Goal: Check status: Check status

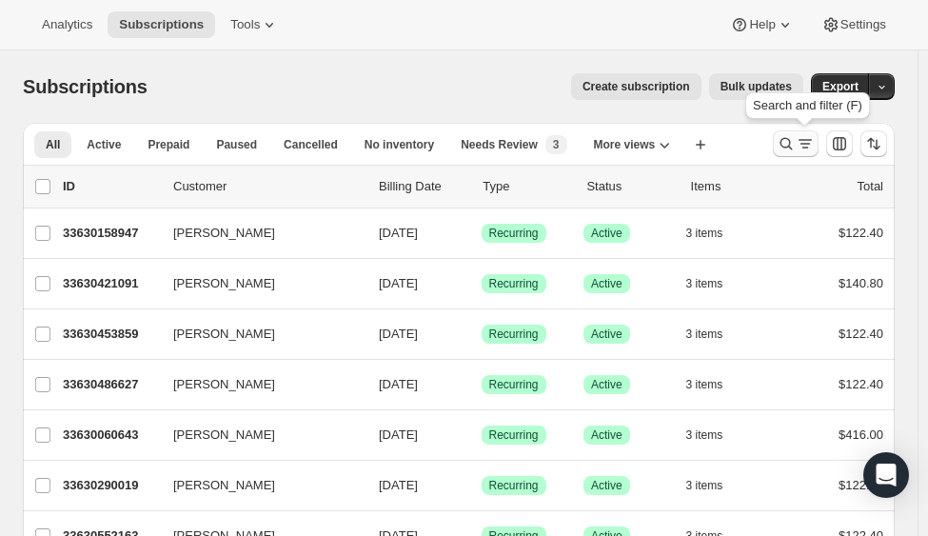
click at [795, 143] on icon "Search and filter results" at bounding box center [785, 143] width 19 height 19
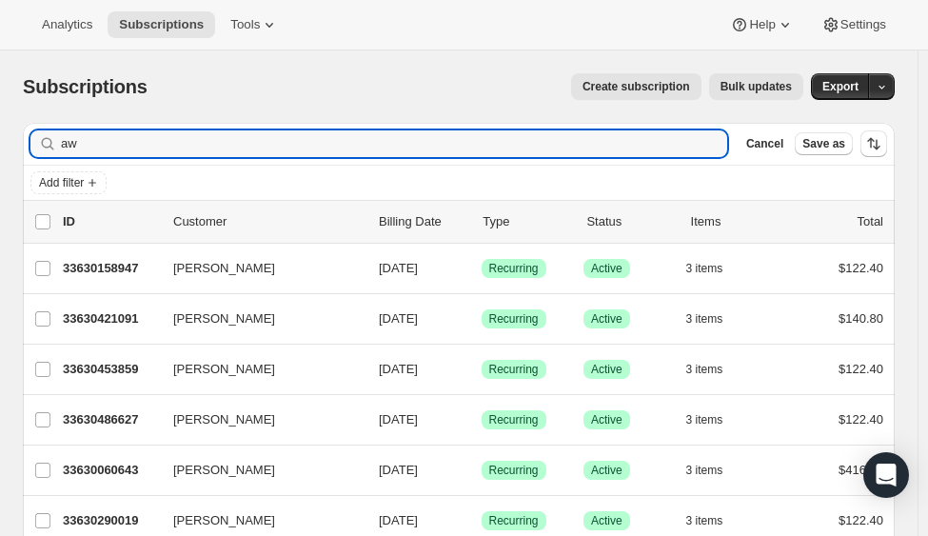
type input "a"
type input "[PERSON_NAME]"
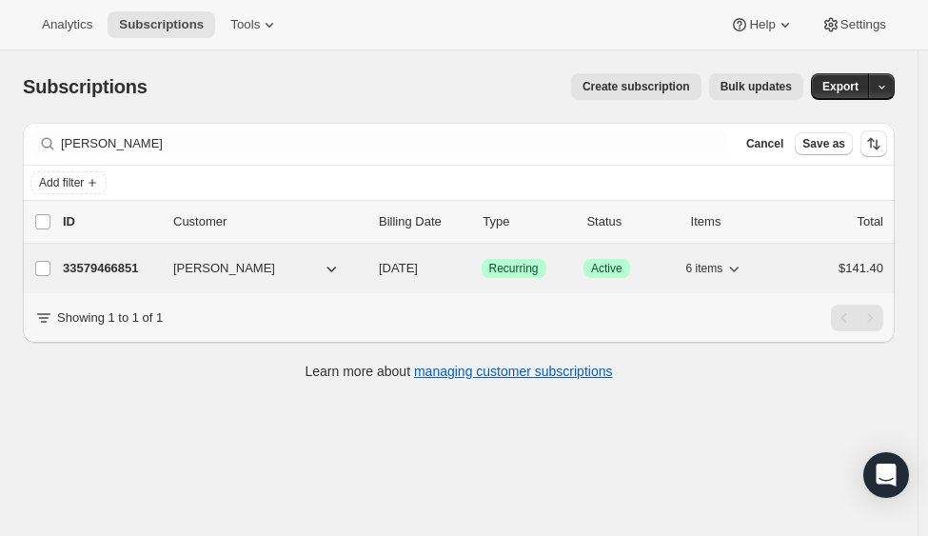
click at [286, 275] on button "[PERSON_NAME]" at bounding box center [257, 268] width 190 height 30
click at [224, 274] on span "Megan Zaccaria" at bounding box center [224, 268] width 102 height 19
click at [98, 268] on p "33579466851" at bounding box center [110, 268] width 95 height 19
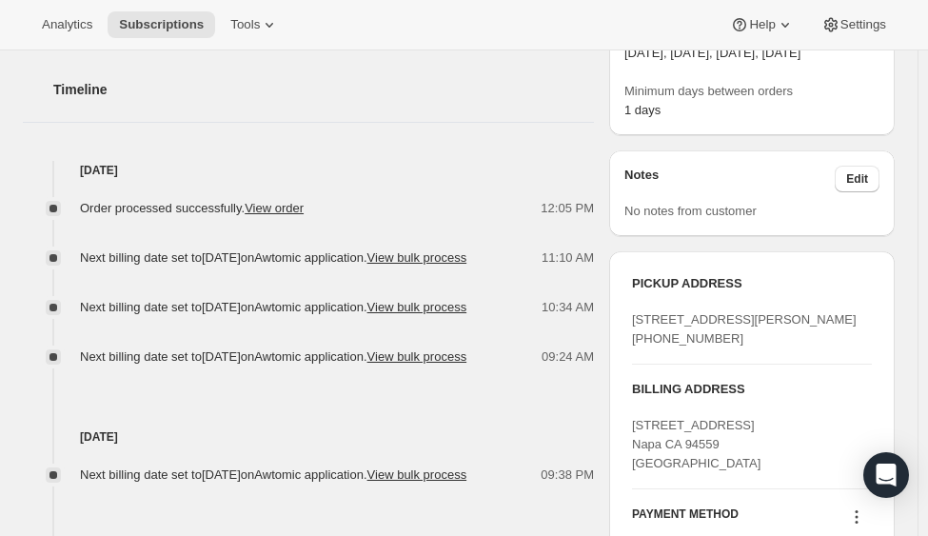
scroll to position [676, 0]
